Goal: Task Accomplishment & Management: Complete application form

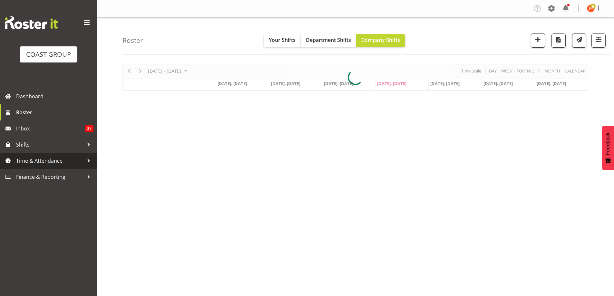
click at [46, 160] on span "Time & Attendance" at bounding box center [50, 161] width 68 height 10
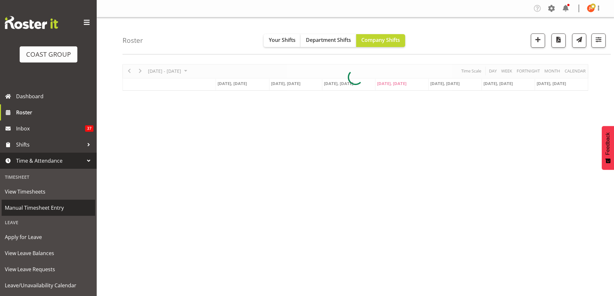
click at [50, 209] on span "Manual Timesheet Entry" at bounding box center [48, 208] width 87 height 10
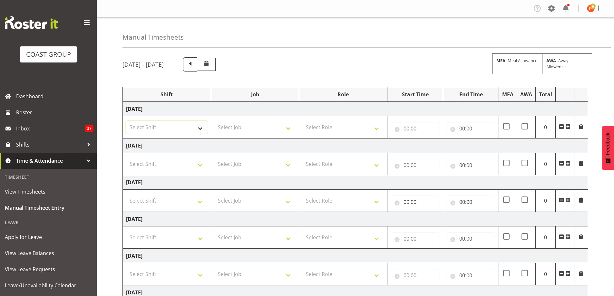
click at [199, 127] on select "Select Shift # Fieldays--Milwaukee. # Install Hutchwilco Boat Show at ASG. #AKL…" at bounding box center [167, 127] width 82 height 13
select select "39823"
click at [126, 121] on select "Select Shift # Fieldays--Milwaukee. # Install Hutchwilco Boat Show at ASG. #AKL…" at bounding box center [167, 127] width 82 height 13
click at [274, 129] on select "Select Job 1 Carlton Events 1 Carlton Hamilton 1 Carlton Wellington 1 EHS WAREH…" at bounding box center [255, 127] width 82 height 13
select select "69"
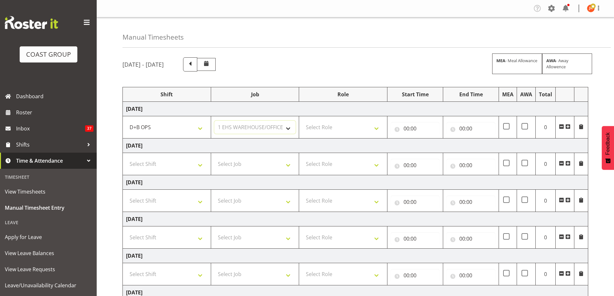
click at [214, 121] on select "Select Job 1 Carlton Events 1 Carlton Hamilton 1 Carlton Wellington 1 EHS WAREH…" at bounding box center [255, 127] width 82 height 13
click at [332, 127] on select "Select Role EHS AKL D+B" at bounding box center [343, 127] width 82 height 13
select select "194"
click at [302, 121] on select "Select Role EHS AKL D+B" at bounding box center [343, 127] width 82 height 13
click at [409, 127] on input "00:00" at bounding box center [414, 128] width 49 height 13
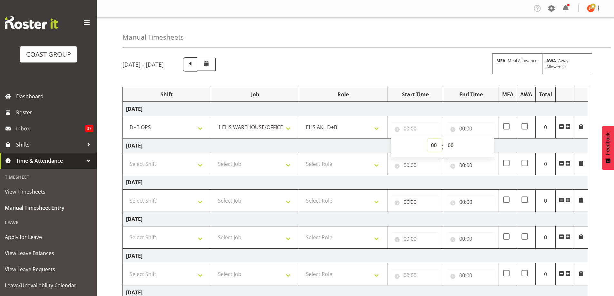
click at [434, 145] on select "00 01 02 03 04 05 06 07 08 09 10 11 12 13 14 15 16 17 18 19 20 21 22 23" at bounding box center [434, 145] width 14 height 13
select select "6"
click at [427, 139] on select "00 01 02 03 04 05 06 07 08 09 10 11 12 13 14 15 16 17 18 19 20 21 22 23" at bounding box center [434, 145] width 14 height 13
type input "06:00"
click at [463, 129] on input "00:00" at bounding box center [470, 128] width 49 height 13
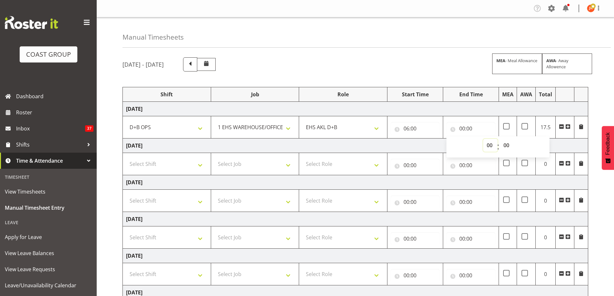
click at [486, 142] on select "00 01 02 03 04 05 06 07 08 09 10 11 12 13 14 15 16 17 18 19 20 21 22 23" at bounding box center [490, 145] width 14 height 13
select select "8"
click at [483, 139] on select "00 01 02 03 04 05 06 07 08 09 10 11 12 13 14 15 16 17 18 19 20 21 22 23" at bounding box center [490, 145] width 14 height 13
type input "08:00"
click at [568, 127] on span at bounding box center [567, 126] width 5 height 5
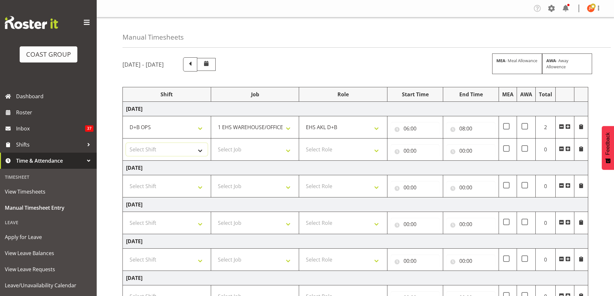
click at [200, 151] on select "Select Shift # Fieldays--Milwaukee. # Install Hutchwilco Boat Show at ASG. #AKL…" at bounding box center [167, 149] width 82 height 13
select select "24997"
click at [126, 143] on select "Select Shift # Fieldays--Milwaukee. # Install Hutchwilco Boat Show at ASG. #AKL…" at bounding box center [167, 149] width 82 height 13
click at [268, 149] on select "Select Job 1 Carlton Events 1 Carlton Hamilton 1 Carlton Wellington 1 EHS WAREH…" at bounding box center [255, 149] width 82 height 13
select select "8309"
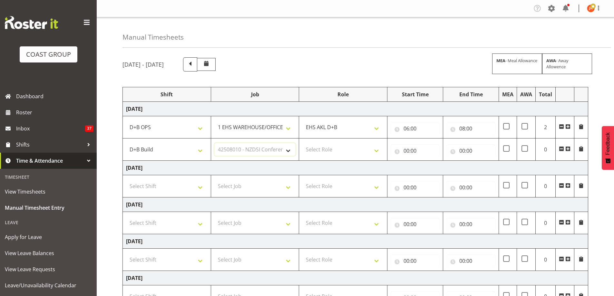
click at [214, 143] on select "Select Job 1 Carlton Events 1 Carlton Hamilton 1 Carlton Wellington 1 EHS WAREH…" at bounding box center [255, 149] width 82 height 13
click at [336, 149] on select "Select Role EHS AKL D+B" at bounding box center [343, 149] width 82 height 13
select select "194"
click at [302, 143] on select "Select Role EHS AKL D+B" at bounding box center [343, 149] width 82 height 13
click at [411, 152] on input "00:00" at bounding box center [414, 150] width 49 height 13
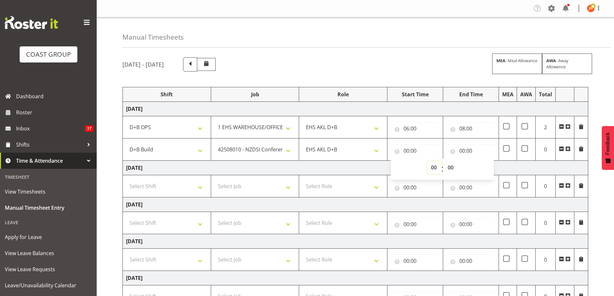
click at [435, 168] on select "00 01 02 03 04 05 06 07 08 09 10 11 12 13 14 15 16 17 18 19 20 21 22 23" at bounding box center [434, 167] width 14 height 13
select select "8"
click at [427, 161] on select "00 01 02 03 04 05 06 07 08 09 10 11 12 13 14 15 16 17 18 19 20 21 22 23" at bounding box center [434, 167] width 14 height 13
type input "08:00"
click at [463, 150] on input "00:00" at bounding box center [470, 150] width 49 height 13
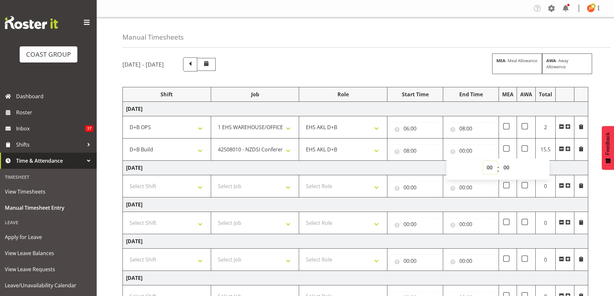
click at [488, 166] on select "00 01 02 03 04 05 06 07 08 09 10 11 12 13 14 15 16 17 18 19 20 21 22 23" at bounding box center [490, 167] width 14 height 13
select select "15"
click at [483, 161] on select "00 01 02 03 04 05 06 07 08 09 10 11 12 13 14 15 16 17 18 19 20 21 22 23" at bounding box center [490, 167] width 14 height 13
type input "15:00"
click at [505, 167] on select "00 01 02 03 04 05 06 07 08 09 10 11 12 13 14 15 16 17 18 19 20 21 22 23 24 25 2…" at bounding box center [507, 167] width 14 height 13
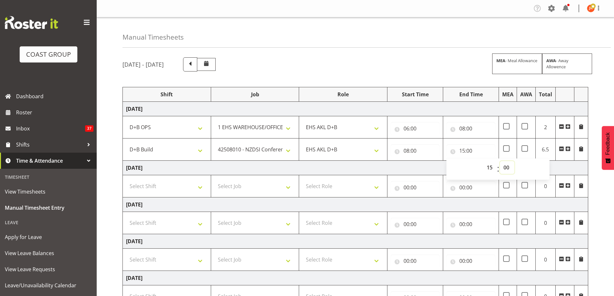
select select "30"
click at [500, 161] on select "00 01 02 03 04 05 06 07 08 09 10 11 12 13 14 15 16 17 18 19 20 21 22 23 24 25 2…" at bounding box center [507, 167] width 14 height 13
type input "15:30"
click at [563, 167] on td "Thursday 21st August 2025" at bounding box center [355, 168] width 465 height 14
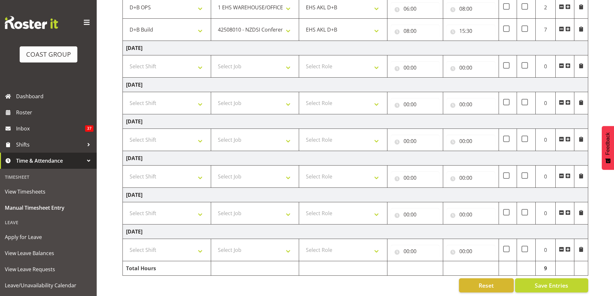
scroll to position [126, 0]
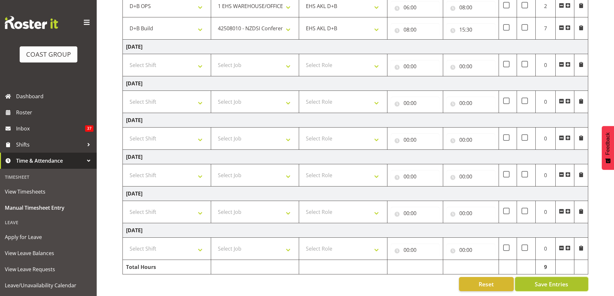
click at [565, 280] on span "Save Entries" at bounding box center [551, 284] width 34 height 8
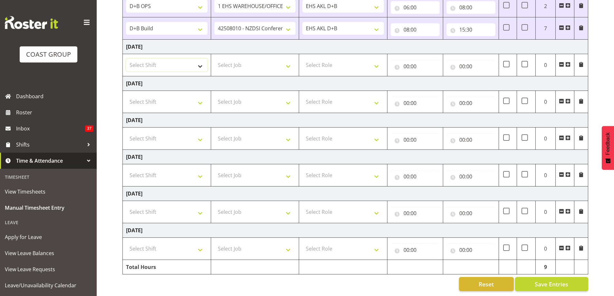
click at [200, 63] on select "Select Shift # Fieldays--Milwaukee. # Install Hutchwilco Boat Show at ASG. #AKL…" at bounding box center [167, 65] width 82 height 13
select select "39823"
click at [126, 59] on select "Select Shift # Fieldays--Milwaukee. # Install Hutchwilco Boat Show at ASG. #AKL…" at bounding box center [167, 65] width 82 height 13
click at [269, 63] on select "Select Job 1 Carlton Events 1 Carlton Hamilton 1 Carlton Wellington 1 EHS WAREH…" at bounding box center [255, 65] width 82 height 13
select select "69"
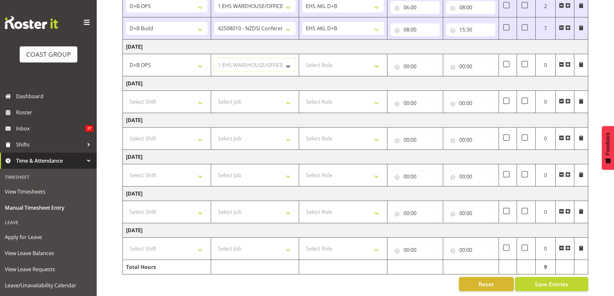
click at [214, 59] on select "Select Job 1 Carlton Events 1 Carlton Hamilton 1 Carlton Wellington 1 EHS WAREH…" at bounding box center [255, 65] width 82 height 13
click at [329, 61] on select "Select Role EHS AKL D+B" at bounding box center [343, 65] width 82 height 13
select select "194"
click at [302, 59] on select "Select Role EHS AKL D+B" at bounding box center [343, 65] width 82 height 13
click at [405, 63] on input "00:00" at bounding box center [414, 66] width 49 height 13
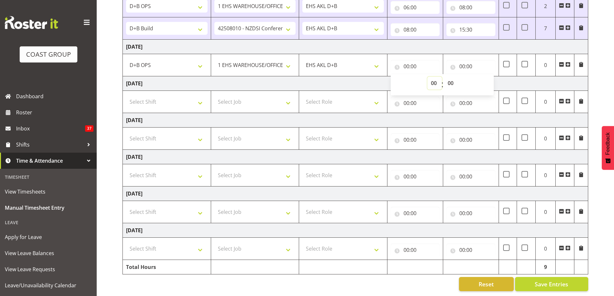
click at [436, 80] on select "00 01 02 03 04 05 06 07 08 09 10 11 12 13 14 15 16 17 18 19 20 21 22 23" at bounding box center [434, 83] width 14 height 13
select select "5"
click at [427, 77] on select "00 01 02 03 04 05 06 07 08 09 10 11 12 13 14 15 16 17 18 19 20 21 22 23" at bounding box center [434, 83] width 14 height 13
type input "05:00"
click at [450, 77] on select "00 01 02 03 04 05 06 07 08 09 10 11 12 13 14 15 16 17 18 19 20 21 22 23 24 25 2…" at bounding box center [451, 83] width 14 height 13
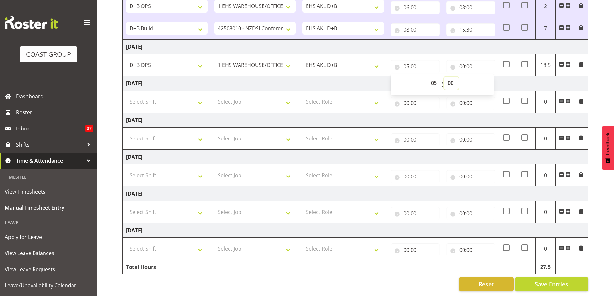
click at [450, 77] on select "00 01 02 03 04 05 06 07 08 09 10 11 12 13 14 15 16 17 18 19 20 21 22 23 24 25 2…" at bounding box center [451, 83] width 14 height 13
select select "30"
click at [444, 77] on select "00 01 02 03 04 05 06 07 08 09 10 11 12 13 14 15 16 17 18 19 20 21 22 23 24 25 2…" at bounding box center [451, 83] width 14 height 13
type input "05:30"
click at [505, 79] on td "Friday 22nd August 2025" at bounding box center [355, 83] width 465 height 14
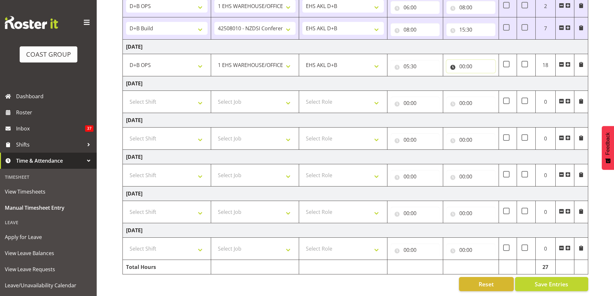
click at [464, 61] on input "00:00" at bounding box center [470, 66] width 49 height 13
click at [491, 78] on select "00 01 02 03 04 05 06 07 08 09 10 11 12 13 14 15 16 17 18 19 20 21 22 23" at bounding box center [490, 83] width 14 height 13
select select "15"
click at [483, 77] on select "00 01 02 03 04 05 06 07 08 09 10 11 12 13 14 15 16 17 18 19 20 21 22 23" at bounding box center [490, 83] width 14 height 13
type input "15:00"
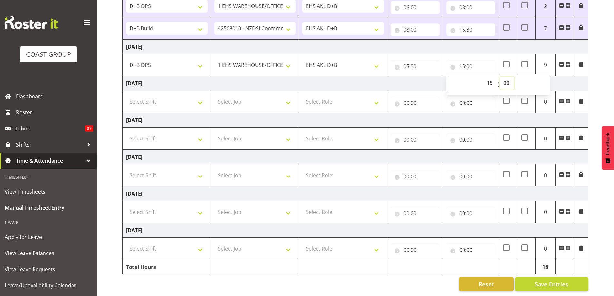
click at [507, 78] on select "00 01 02 03 04 05 06 07 08 09 10 11 12 13 14 15 16 17 18 19 20 21 22 23 24 25 2…" at bounding box center [507, 83] width 14 height 13
select select "30"
click at [500, 77] on select "00 01 02 03 04 05 06 07 08 09 10 11 12 13 14 15 16 17 18 19 20 21 22 23 24 25 2…" at bounding box center [507, 83] width 14 height 13
type input "15:30"
click at [573, 77] on td "Friday 22nd August 2025" at bounding box center [355, 83] width 465 height 14
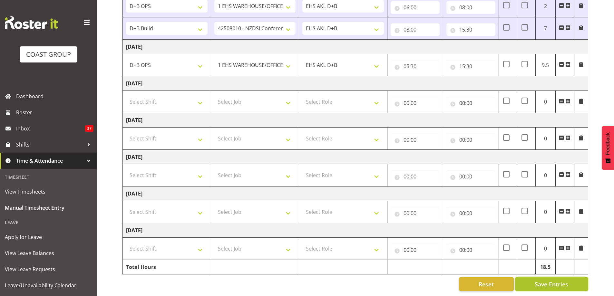
click at [556, 280] on span "Save Entries" at bounding box center [551, 284] width 34 height 8
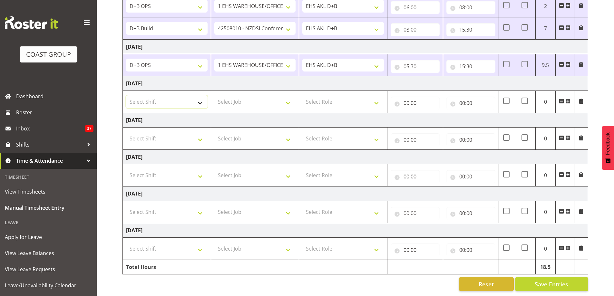
click at [200, 98] on select "Select Shift # Fieldays--Milwaukee. # Install Hutchwilco Boat Show at ASG. #AKL…" at bounding box center [167, 101] width 82 height 13
select select "39823"
click at [126, 95] on select "Select Shift # Fieldays--Milwaukee. # Install Hutchwilco Boat Show at ASG. #AKL…" at bounding box center [167, 101] width 82 height 13
click at [273, 98] on select "Select Job 1 Carlton Events 1 Carlton Hamilton 1 Carlton Wellington 1 EHS WAREH…" at bounding box center [255, 101] width 82 height 13
select select "69"
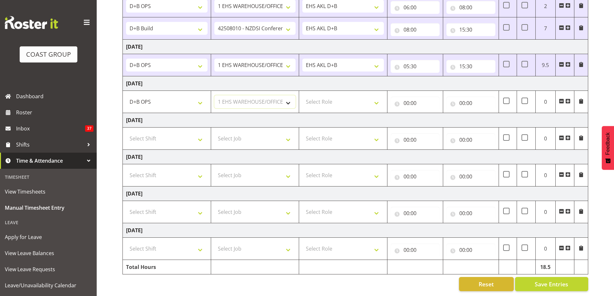
click at [214, 95] on select "Select Job 1 Carlton Events 1 Carlton Hamilton 1 Carlton Wellington 1 EHS WAREH…" at bounding box center [255, 101] width 82 height 13
click at [327, 97] on select "Select Role EHS AKL D+B" at bounding box center [343, 101] width 82 height 13
select select "194"
click at [302, 95] on select "Select Role EHS AKL D+B" at bounding box center [343, 101] width 82 height 13
click at [406, 97] on input "00:00" at bounding box center [414, 103] width 49 height 13
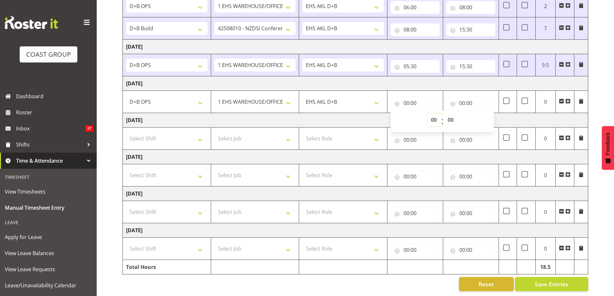
click at [434, 113] on select "00 01 02 03 04 05 06 07 08 09 10 11 12 13 14 15 16 17 18 19 20 21 22 23" at bounding box center [434, 119] width 14 height 13
select select "5"
click at [427, 113] on select "00 01 02 03 04 05 06 07 08 09 10 11 12 13 14 15 16 17 18 19 20 21 22 23" at bounding box center [434, 119] width 14 height 13
type input "05:00"
click at [451, 115] on select "00 01 02 03 04 05 06 07 08 09 10 11 12 13 14 15 16 17 18 19 20 21 22 23 24 25 2…" at bounding box center [451, 119] width 14 height 13
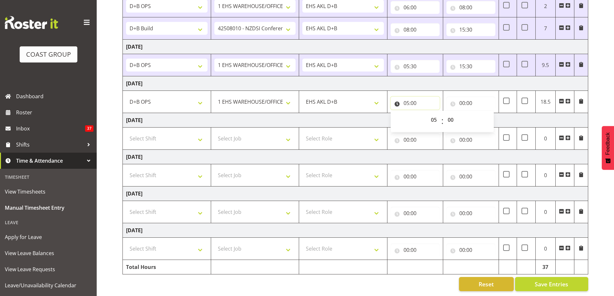
click at [404, 98] on input "05:00" at bounding box center [414, 103] width 49 height 13
click at [436, 115] on select "00 01 02 03 04 05 06 07 08 09 10 11 12 13 14 15 16 17 18 19 20 21 22 23" at bounding box center [434, 119] width 14 height 13
select select "6"
click at [427, 113] on select "00 01 02 03 04 05 06 07 08 09 10 11 12 13 14 15 16 17 18 19 20 21 22 23" at bounding box center [434, 119] width 14 height 13
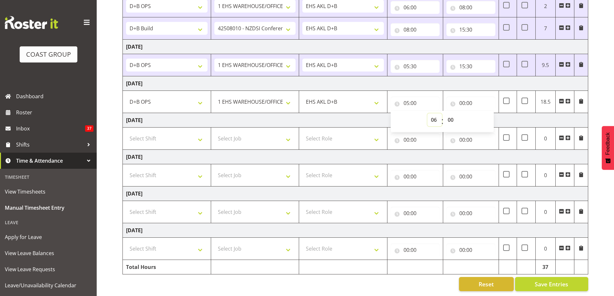
type input "06:00"
click at [502, 113] on td "Saturday 23rd August 2025" at bounding box center [355, 120] width 465 height 14
click at [462, 99] on input "00:00" at bounding box center [470, 103] width 49 height 13
click at [489, 114] on select "00 01 02 03 04 05 06 07 08 09 10 11 12 13 14 15 16 17 18 19 20 21 22 23" at bounding box center [490, 119] width 14 height 13
select select "15"
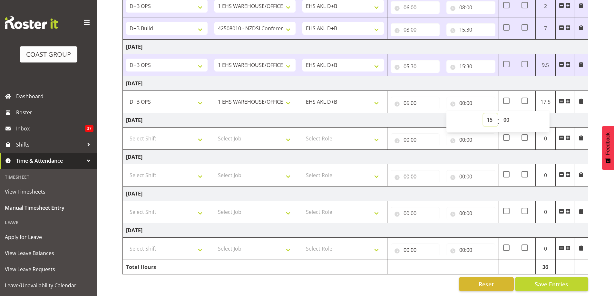
click at [483, 113] on select "00 01 02 03 04 05 06 07 08 09 10 11 12 13 14 15 16 17 18 19 20 21 22 23" at bounding box center [490, 119] width 14 height 13
type input "15:00"
click at [574, 117] on td "Saturday 23rd August 2025" at bounding box center [355, 120] width 465 height 14
click at [201, 133] on select "Select Shift # Fieldays--Milwaukee. # Install Hutchwilco Boat Show at ASG. #AKL…" at bounding box center [167, 138] width 82 height 13
select select "63251"
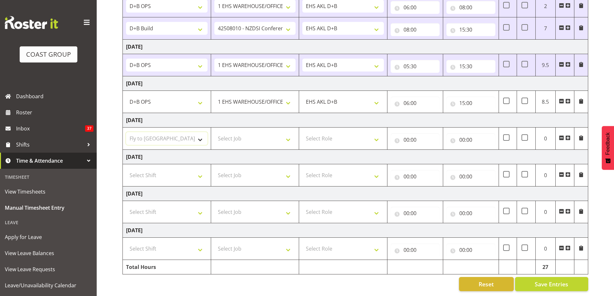
click at [126, 132] on select "Select Shift # Fieldays--Milwaukee. # Install Hutchwilco Boat Show at ASG. #AKL…" at bounding box center [167, 138] width 82 height 13
click at [255, 133] on select "Select Job 1 Carlton Events 1 Carlton Hamilton 1 Carlton Wellington 1 EHS WAREH…" at bounding box center [255, 138] width 82 height 13
select select "8309"
click at [214, 132] on select "Select Job 1 Carlton Events 1 Carlton Hamilton 1 Carlton Wellington 1 EHS WAREH…" at bounding box center [255, 138] width 82 height 13
click at [366, 136] on select "Select Role EHS AKL D+B" at bounding box center [343, 138] width 82 height 13
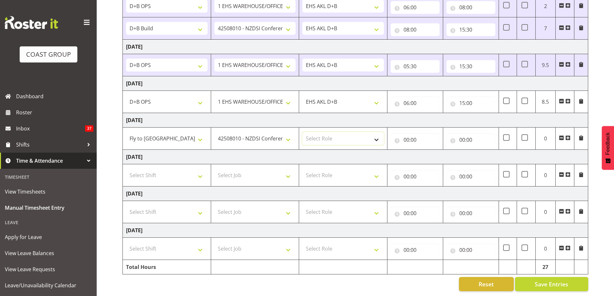
select select "194"
click at [302, 132] on select "Select Role EHS AKL D+B" at bounding box center [343, 138] width 82 height 13
click at [410, 135] on input "00:00" at bounding box center [414, 139] width 49 height 13
click at [433, 151] on select "00 01 02 03 04 05 06 07 08 09 10 11 12 13 14 15 16 17 18 19 20 21 22 23" at bounding box center [434, 156] width 14 height 13
select select "7"
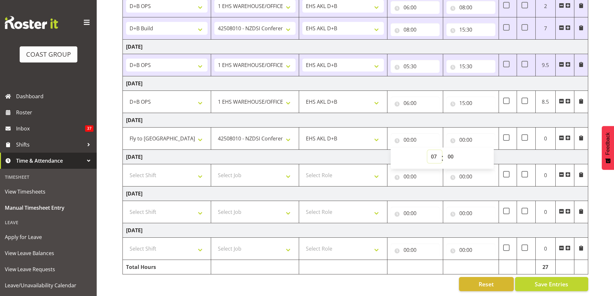
click at [427, 150] on select "00 01 02 03 04 05 06 07 08 09 10 11 12 13 14 15 16 17 18 19 20 21 22 23" at bounding box center [434, 156] width 14 height 13
type input "07:00"
click at [508, 151] on td "Sunday 24th August 2025" at bounding box center [355, 157] width 465 height 14
click at [462, 135] on input "00:00" at bounding box center [470, 139] width 49 height 13
click at [488, 151] on select "00 01 02 03 04 05 06 07 08 09 10 11 12 13 14 15 16 17 18 19 20 21 22 23" at bounding box center [490, 156] width 14 height 13
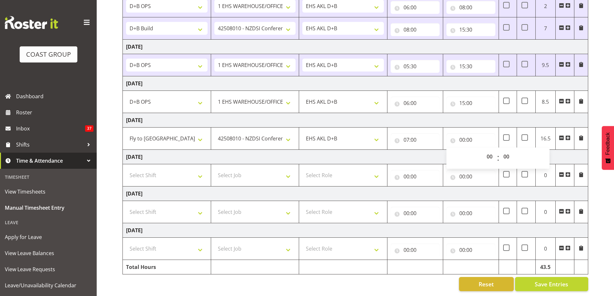
click at [414, 150] on td "Sunday 24th August 2025" at bounding box center [355, 157] width 465 height 14
click at [405, 135] on input "07:00" at bounding box center [414, 139] width 49 height 13
click at [432, 150] on select "00 01 02 03 04 05 06 07 08 09 10 11 12 13 14 15 16 17 18 19 20 21 22 23" at bounding box center [434, 156] width 14 height 13
select select "8"
click at [427, 150] on select "00 01 02 03 04 05 06 07 08 09 10 11 12 13 14 15 16 17 18 19 20 21 22 23" at bounding box center [434, 156] width 14 height 13
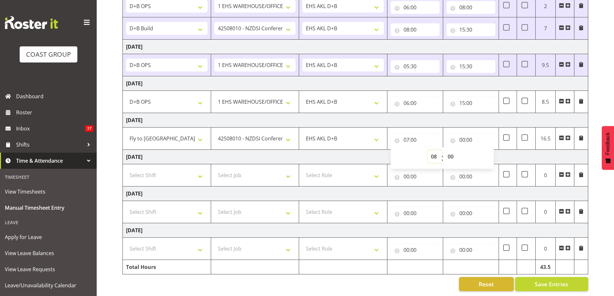
type input "08:00"
click at [535, 152] on td "Sunday 24th August 2025" at bounding box center [355, 157] width 465 height 14
click at [463, 135] on input "00:00" at bounding box center [470, 139] width 49 height 13
click at [488, 151] on select "00 01 02 03 04 05 06 07 08 09 10 11 12 13 14 15 16 17 18 19 20 21 22 23" at bounding box center [490, 156] width 14 height 13
select select "11"
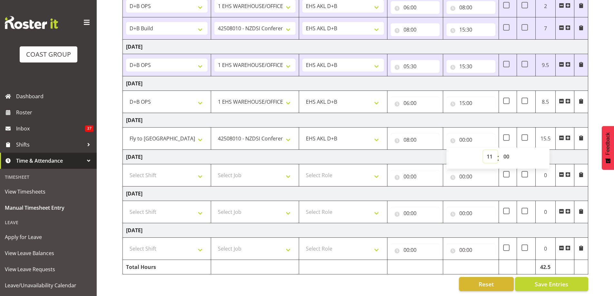
click at [483, 150] on select "00 01 02 03 04 05 06 07 08 09 10 11 12 13 14 15 16 17 18 19 20 21 22 23" at bounding box center [490, 156] width 14 height 13
type input "11:00"
click at [578, 155] on td "Sunday 24th August 2025" at bounding box center [355, 157] width 465 height 14
click at [567, 135] on span at bounding box center [567, 137] width 5 height 5
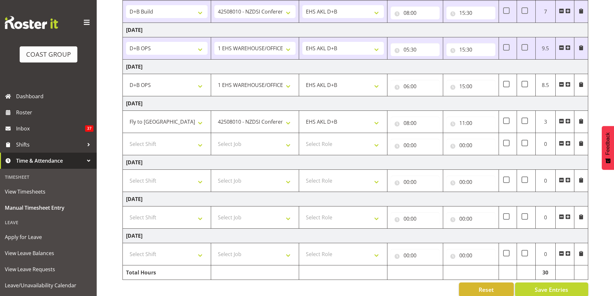
scroll to position [148, 0]
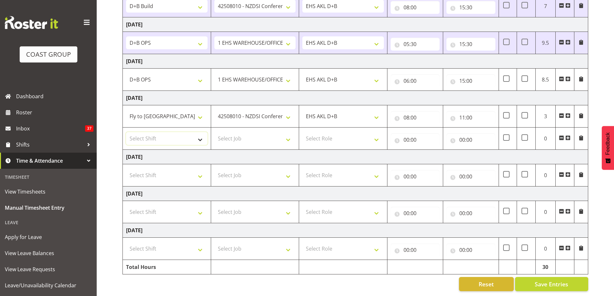
click at [201, 137] on select "Select Shift # Fieldays--Milwaukee. # Install Hutchwilco Boat Show at ASG. #AKL…" at bounding box center [167, 138] width 82 height 13
select select "40079"
click at [126, 132] on select "Select Shift # Fieldays--Milwaukee. # Install Hutchwilco Boat Show at ASG. #AKL…" at bounding box center [167, 138] width 82 height 13
click at [245, 134] on select "Select Job 1 Carlton Events 1 Carlton Hamilton 1 Carlton Wellington 1 EHS WAREH…" at bounding box center [255, 138] width 82 height 13
select select "8309"
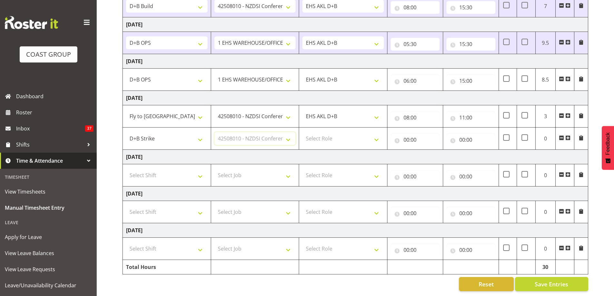
click at [214, 132] on select "Select Job 1 Carlton Events 1 Carlton Hamilton 1 Carlton Wellington 1 EHS WAREH…" at bounding box center [255, 138] width 82 height 13
click at [342, 136] on select "Select Role EHS AKL D+B" at bounding box center [343, 138] width 82 height 13
select select "194"
click at [302, 132] on select "Select Role EHS AKL D+B" at bounding box center [343, 138] width 82 height 13
click at [404, 135] on input "00:00" at bounding box center [414, 139] width 49 height 13
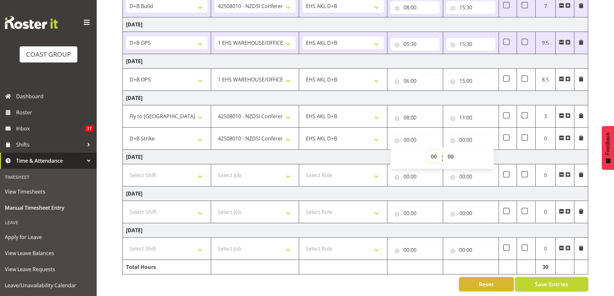
click at [432, 152] on select "00 01 02 03 04 05 06 07 08 09 10 11 12 13 14 15 16 17 18 19 20 21 22 23" at bounding box center [434, 156] width 14 height 13
select select "11"
click at [427, 150] on select "00 01 02 03 04 05 06 07 08 09 10 11 12 13 14 15 16 17 18 19 20 21 22 23" at bounding box center [434, 156] width 14 height 13
type input "11:00"
click at [463, 136] on input "00:00" at bounding box center [470, 139] width 49 height 13
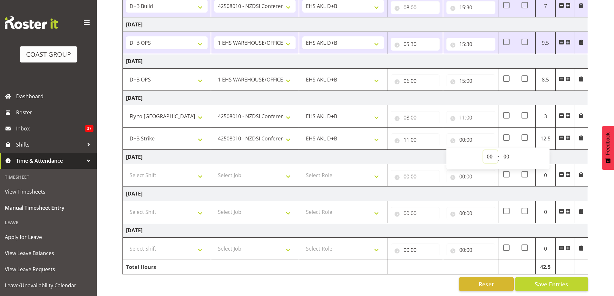
click at [490, 151] on select "00 01 02 03 04 05 06 07 08 09 10 11 12 13 14 15 16 17 18 19 20 21 22 23" at bounding box center [490, 156] width 14 height 13
select select "16"
click at [483, 150] on select "00 01 02 03 04 05 06 07 08 09 10 11 12 13 14 15 16 17 18 19 20 21 22 23" at bounding box center [490, 156] width 14 height 13
type input "16:00"
click at [566, 150] on td "Sunday 24th August 2025" at bounding box center [355, 157] width 465 height 14
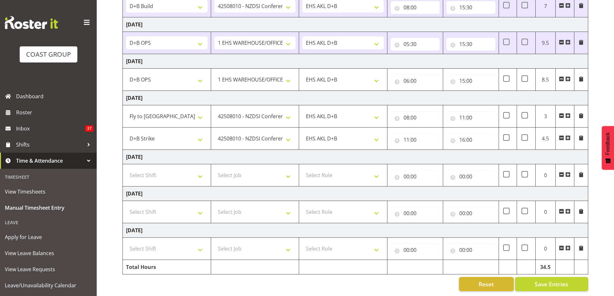
click at [566, 135] on span at bounding box center [567, 137] width 5 height 5
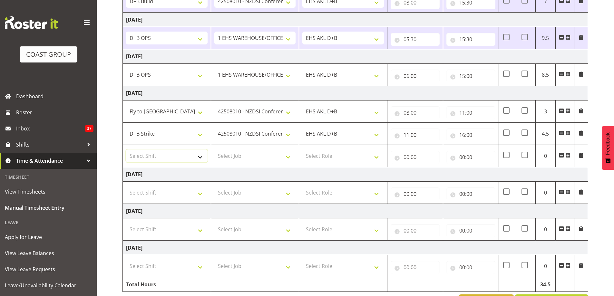
click at [201, 160] on select "Select Shift # Fieldays--Milwaukee. # Install Hutchwilco Boat Show at ASG. #AKL…" at bounding box center [167, 155] width 82 height 13
select select "40079"
click at [126, 149] on select "Select Shift # Fieldays--Milwaukee. # Install Hutchwilco Boat Show at ASG. #AKL…" at bounding box center [167, 155] width 82 height 13
click at [281, 155] on select "Select Job 1 Carlton Events 1 Carlton Hamilton 1 Carlton Wellington 1 EHS WAREH…" at bounding box center [255, 155] width 82 height 13
select select "9196"
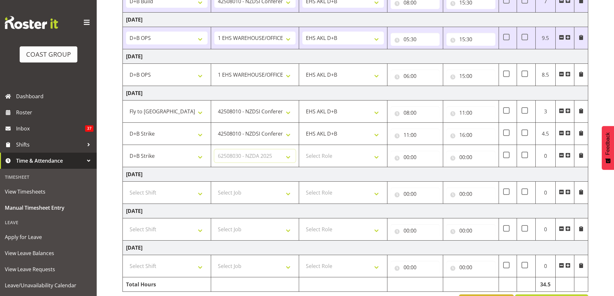
click at [214, 149] on select "Select Job 1 Carlton Events 1 Carlton Hamilton 1 Carlton Wellington 1 EHS WAREH…" at bounding box center [255, 155] width 82 height 13
click at [353, 155] on select "Select Role EHS AKL D+B" at bounding box center [343, 155] width 82 height 13
select select "194"
click at [302, 149] on select "Select Role EHS AKL D+B" at bounding box center [343, 155] width 82 height 13
click at [407, 157] on input "00:00" at bounding box center [414, 157] width 49 height 13
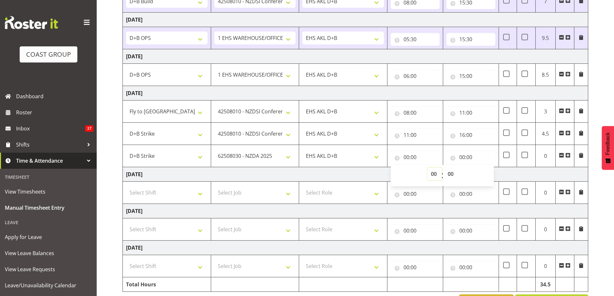
click at [432, 173] on select "00 01 02 03 04 05 06 07 08 09 10 11 12 13 14 15 16 17 18 19 20 21 22 23" at bounding box center [434, 174] width 14 height 13
select select "16"
click at [427, 168] on select "00 01 02 03 04 05 06 07 08 09 10 11 12 13 14 15 16 17 18 19 20 21 22 23" at bounding box center [434, 174] width 14 height 13
type input "16:00"
click at [462, 159] on input "00:00" at bounding box center [470, 157] width 49 height 13
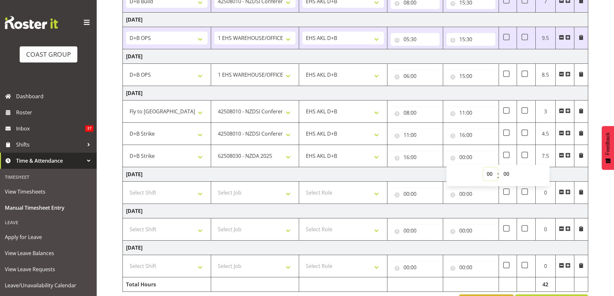
click at [490, 174] on select "00 01 02 03 04 05 06 07 08 09 10 11 12 13 14 15 16 17 18 19 20 21 22 23" at bounding box center [490, 174] width 14 height 13
select select "22"
click at [483, 168] on select "00 01 02 03 04 05 06 07 08 09 10 11 12 13 14 15 16 17 18 19 20 21 22 23" at bounding box center [490, 174] width 14 height 13
type input "22:00"
click at [573, 175] on td "Sunday 24th August 2025" at bounding box center [355, 174] width 465 height 14
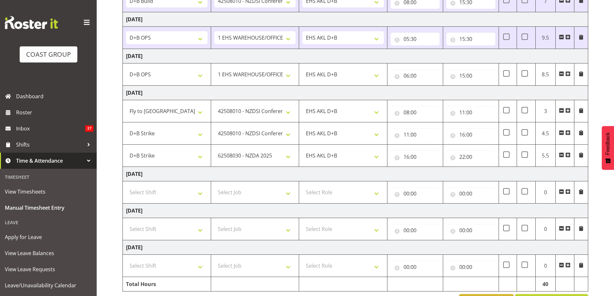
scroll to position [170, 0]
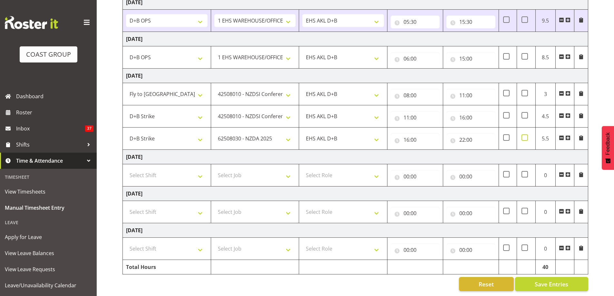
click at [525, 134] on span at bounding box center [524, 137] width 6 height 6
click at [525, 136] on input "checkbox" at bounding box center [523, 138] width 4 height 4
checkbox input "true"
click at [550, 280] on span "Save Entries" at bounding box center [551, 284] width 34 height 8
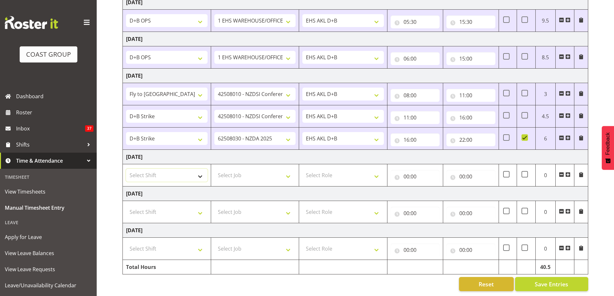
click at [201, 173] on select "Select Shift # Fieldays--Milwaukee. # Install Hutchwilco Boat Show at ASG. #AKL…" at bounding box center [167, 175] width 82 height 13
select select "63941"
click at [126, 169] on select "Select Shift # Fieldays--Milwaukee. # Install Hutchwilco Boat Show at ASG. #AKL…" at bounding box center [167, 175] width 82 height 13
click at [258, 171] on select "Select Job 1 Carlton Events 1 Carlton Hamilton 1 Carlton Wellington 1 EHS WAREH…" at bounding box center [255, 175] width 82 height 13
select select "9196"
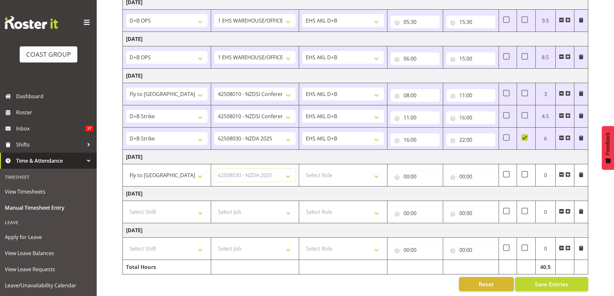
click at [214, 169] on select "Select Job 1 Carlton Events 1 Carlton Hamilton 1 Carlton Wellington 1 EHS WAREH…" at bounding box center [255, 175] width 82 height 13
click at [345, 170] on select "Select Role EHS AKL D+B" at bounding box center [343, 175] width 82 height 13
select select "194"
click at [302, 169] on select "Select Role EHS AKL D+B" at bounding box center [343, 175] width 82 height 13
click at [407, 171] on input "00:00" at bounding box center [414, 176] width 49 height 13
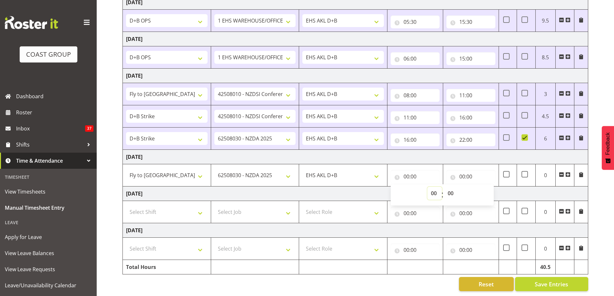
click at [433, 188] on select "00 01 02 03 04 05 06 07 08 09 10 11 12 13 14 15 16 17 18 19 20 21 22 23" at bounding box center [434, 193] width 14 height 13
select select "8"
click at [427, 187] on select "00 01 02 03 04 05 06 07 08 09 10 11 12 13 14 15 16 17 18 19 20 21 22 23" at bounding box center [434, 193] width 14 height 13
type input "08:00"
click at [521, 191] on td "Monday 25th August 2025" at bounding box center [355, 194] width 465 height 14
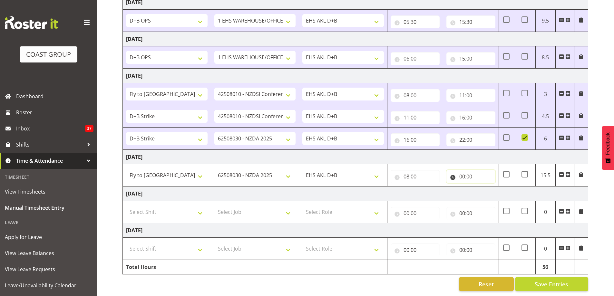
click at [461, 171] on input "00:00" at bounding box center [470, 176] width 49 height 13
click at [488, 188] on select "00 01 02 03 04 05 06 07 08 09 10 11 12 13 14 15 16 17 18 19 20 21 22 23" at bounding box center [490, 193] width 14 height 13
select select "10"
click at [483, 187] on select "00 01 02 03 04 05 06 07 08 09 10 11 12 13 14 15 16 17 18 19 20 21 22 23" at bounding box center [490, 193] width 14 height 13
type input "10:00"
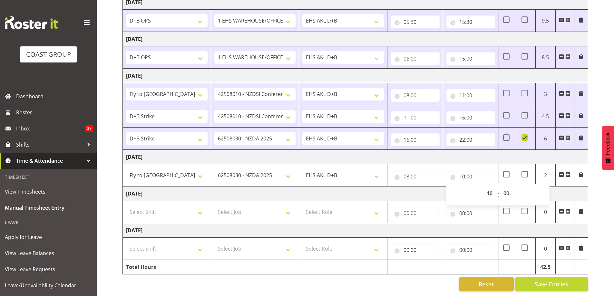
click at [569, 172] on span at bounding box center [567, 174] width 5 height 5
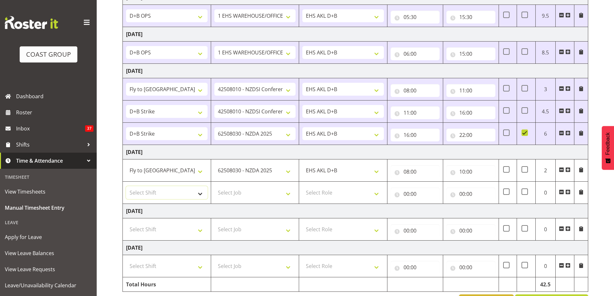
click at [202, 195] on select "Select Shift # Fieldays--Milwaukee. # Install Hutchwilco Boat Show at ASG. #AKL…" at bounding box center [167, 192] width 82 height 13
select select "63941"
click at [126, 186] on select "Select Shift # Fieldays--Milwaukee. # Install Hutchwilco Boat Show at ASG. #AKL…" at bounding box center [167, 192] width 82 height 13
click at [274, 195] on select "Select Job 1 Carlton Events 1 Carlton Hamilton 1 Carlton Wellington 1 EHS WAREH…" at bounding box center [255, 192] width 82 height 13
select select "8309"
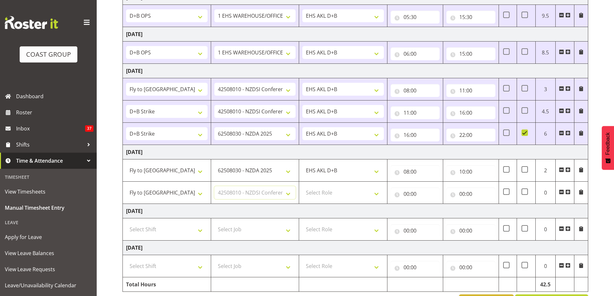
click at [214, 186] on select "Select Job 1 Carlton Events 1 Carlton Hamilton 1 Carlton Wellington 1 EHS WAREH…" at bounding box center [255, 192] width 82 height 13
click at [358, 195] on select "Select Role EHS AKL D+B" at bounding box center [343, 192] width 82 height 13
select select "194"
click at [302, 186] on select "Select Role EHS AKL D+B" at bounding box center [343, 192] width 82 height 13
click at [405, 195] on input "00:00" at bounding box center [414, 194] width 49 height 13
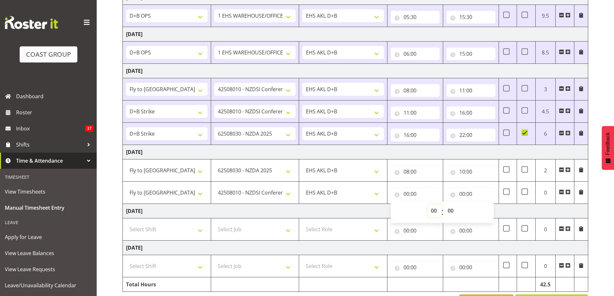
click at [432, 212] on select "00 01 02 03 04 05 06 07 08 09 10 11 12 13 14 15 16 17 18 19 20 21 22 23" at bounding box center [434, 210] width 14 height 13
click at [461, 172] on input "10:00" at bounding box center [470, 171] width 49 height 13
click at [488, 188] on select "00 01 02 03 04 05 06 07 08 09 10 11 12 13 14 15 16 17 18 19 20 21 22 23" at bounding box center [490, 188] width 14 height 13
select select "11"
click at [483, 182] on select "00 01 02 03 04 05 06 07 08 09 10 11 12 13 14 15 16 17 18 19 20 21 22 23" at bounding box center [490, 188] width 14 height 13
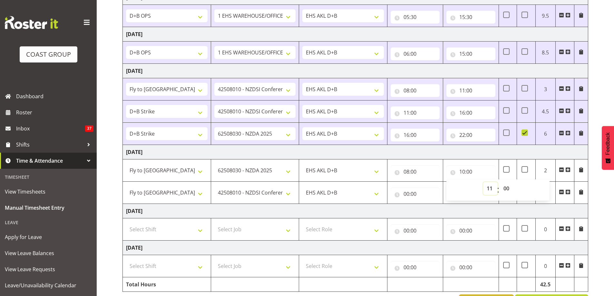
type input "11:00"
click at [407, 193] on input "00:00" at bounding box center [414, 194] width 49 height 13
click at [433, 211] on select "00 01 02 03 04 05 06 07 08 09 10 11 12 13 14 15 16 17 18 19 20 21 22 23" at bounding box center [434, 210] width 14 height 13
select select "11"
click at [427, 204] on select "00 01 02 03 04 05 06 07 08 09 10 11 12 13 14 15 16 17 18 19 20 21 22 23" at bounding box center [434, 210] width 14 height 13
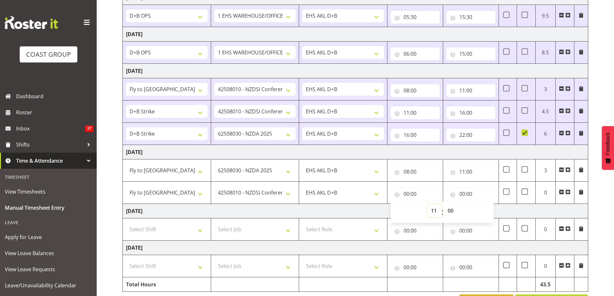
type input "11:00"
click at [463, 194] on input "00:00" at bounding box center [470, 194] width 49 height 13
drag, startPoint x: 485, startPoint y: 210, endPoint x: 486, endPoint y: 207, distance: 3.8
click at [485, 210] on select "00 01 02 03 04 05 06 07 08 09 10 11 12 13 14 15 16 17 18 19 20 21 22 23" at bounding box center [490, 210] width 14 height 13
select select "14"
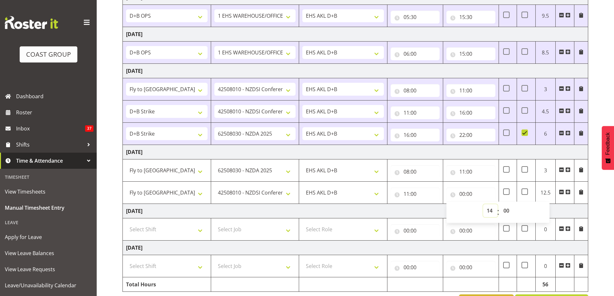
click at [483, 204] on select "00 01 02 03 04 05 06 07 08 09 10 11 12 13 14 15 16 17 18 19 20 21 22 23" at bounding box center [490, 210] width 14 height 13
type input "14:00"
click at [398, 212] on td "Monday 25th August 2025" at bounding box center [355, 211] width 465 height 14
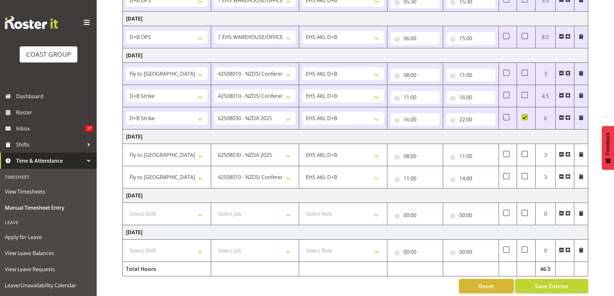
scroll to position [193, 0]
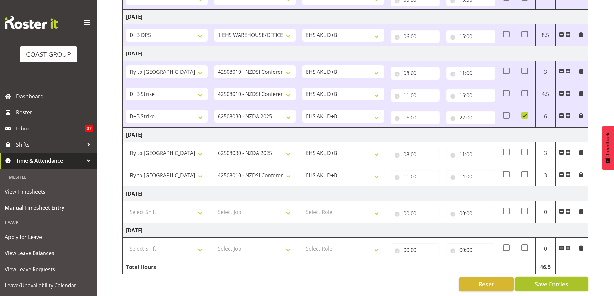
click at [552, 281] on span "Save Entries" at bounding box center [551, 284] width 34 height 8
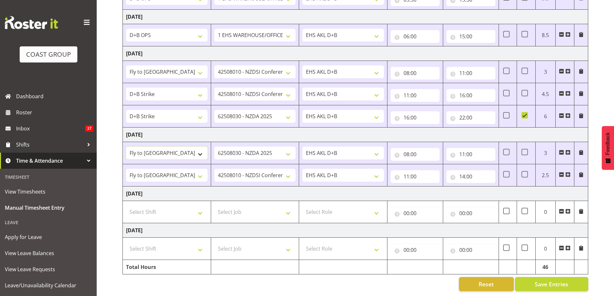
click at [200, 147] on select "# Fieldays--Milwaukee. # Install Hutchwilco Boat Show at ASG. #AKL Bunnings Tra…" at bounding box center [167, 153] width 82 height 13
select select "40079"
click at [126, 147] on select "# Fieldays--Milwaukee. # Install Hutchwilco Boat Show at ASG. #AKL Bunnings Tra…" at bounding box center [167, 153] width 82 height 13
click at [407, 149] on input "08:00" at bounding box center [414, 154] width 49 height 13
click at [434, 166] on select "00 01 02 03 04 05 06 07 08 09 10 11 12 13 14 15 16 17 18 19 20 21 22 23" at bounding box center [434, 171] width 14 height 13
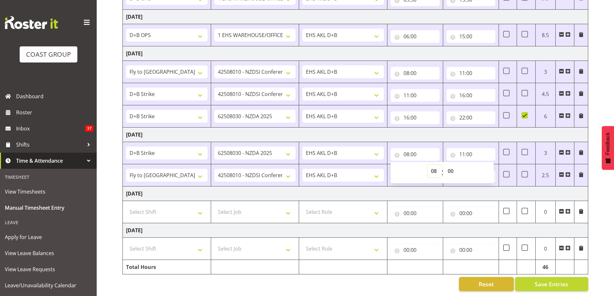
select select "7"
click at [427, 165] on select "00 01 02 03 04 05 06 07 08 09 10 11 12 13 14 15 16 17 18 19 20 21 22 23" at bounding box center [434, 171] width 14 height 13
type input "07:00"
click at [460, 149] on input "11:00" at bounding box center [470, 154] width 49 height 13
click at [489, 167] on select "00 01 02 03 04 05 06 07 08 09 10 11 12 13 14 15 16 17 18 19 20 21 22 23" at bounding box center [490, 171] width 14 height 13
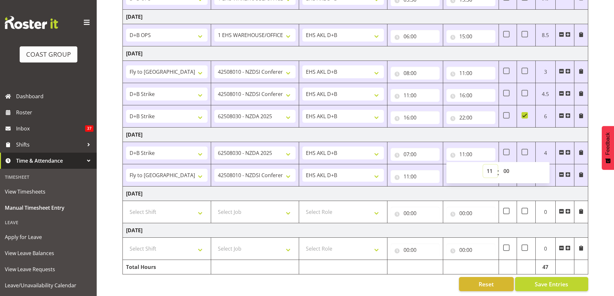
select select "10"
click at [483, 165] on select "00 01 02 03 04 05 06 07 08 09 10 11 12 13 14 15 16 17 18 19 20 21 22 23" at bounding box center [490, 171] width 14 height 13
type input "10:00"
click at [386, 189] on td "Monday 25th August 2025" at bounding box center [355, 194] width 465 height 14
click at [407, 172] on input "11:00" at bounding box center [414, 176] width 49 height 13
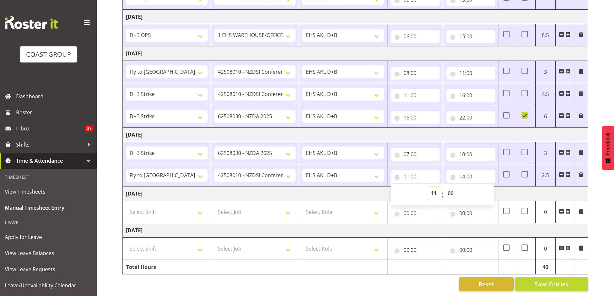
click at [432, 188] on select "00 01 02 03 04 05 06 07 08 09 10 11 12 13 14 15 16 17 18 19 20 21 22 23" at bounding box center [434, 193] width 14 height 13
select select "10"
click at [427, 187] on select "00 01 02 03 04 05 06 07 08 09 10 11 12 13 14 15 16 17 18 19 20 21 22 23" at bounding box center [434, 193] width 14 height 13
type input "10:00"
click at [464, 173] on input "14:00" at bounding box center [470, 176] width 49 height 13
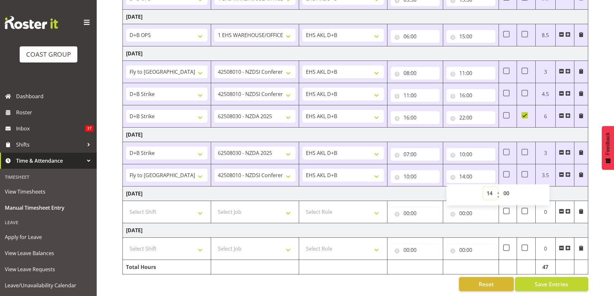
click at [489, 190] on select "00 01 02 03 04 05 06 07 08 09 10 11 12 13 14 15 16 17 18 19 20 21 22 23" at bounding box center [490, 193] width 14 height 13
select select "13"
click at [483, 187] on select "00 01 02 03 04 05 06 07 08 09 10 11 12 13 14 15 16 17 18 19 20 21 22 23" at bounding box center [490, 193] width 14 height 13
type input "13:00"
click at [506, 191] on select "00 01 02 03 04 05 06 07 08 09 10 11 12 13 14 15 16 17 18 19 20 21 22 23 24 25 2…" at bounding box center [507, 193] width 14 height 13
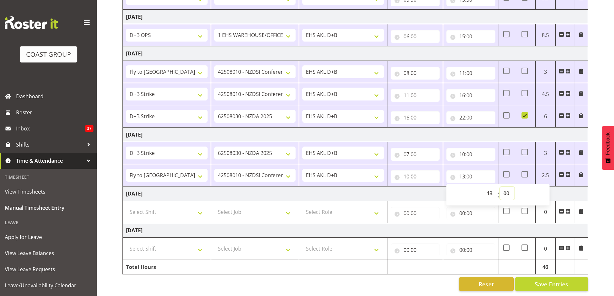
select select "30"
click at [500, 187] on select "00 01 02 03 04 05 06 07 08 09 10 11 12 13 14 15 16 17 18 19 20 21 22 23 24 25 2…" at bounding box center [507, 193] width 14 height 13
type input "13:30"
click at [563, 187] on td "Monday 25th August 2025" at bounding box center [355, 194] width 465 height 14
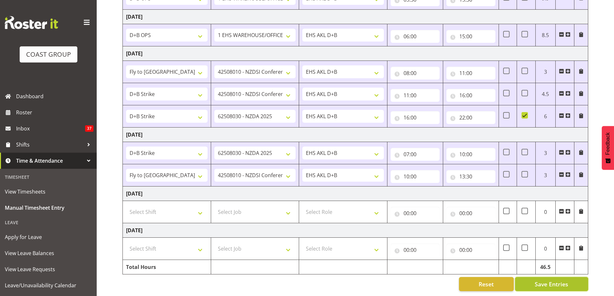
click at [538, 280] on span "Save Entries" at bounding box center [551, 284] width 34 height 8
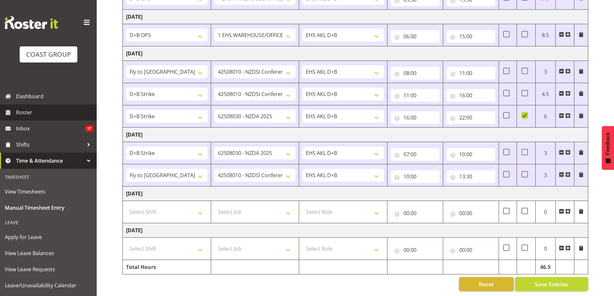
click at [44, 110] on span "Roster" at bounding box center [54, 113] width 77 height 10
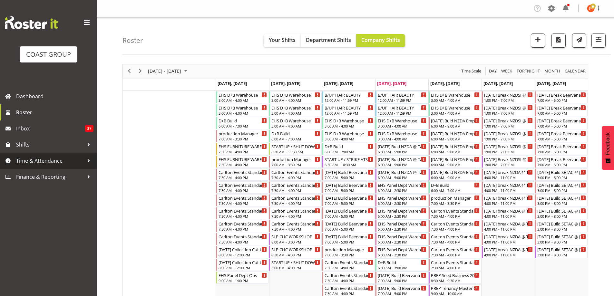
click at [40, 163] on span "Time & Attendance" at bounding box center [50, 161] width 68 height 10
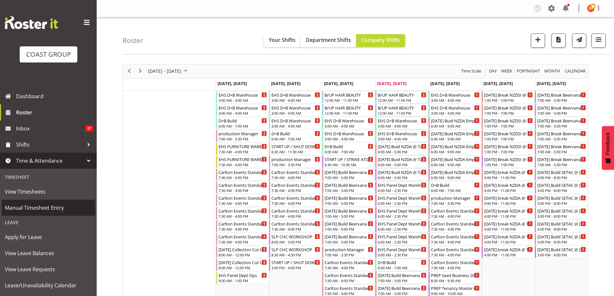
click at [40, 207] on span "Manual Timesheet Entry" at bounding box center [48, 208] width 87 height 10
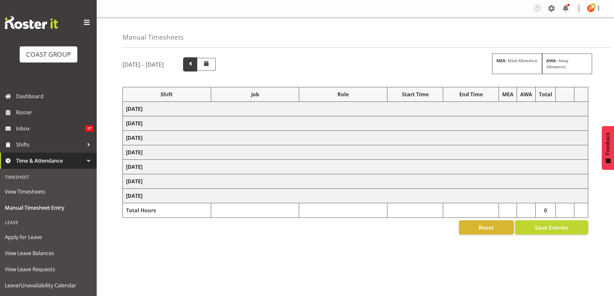
click at [194, 62] on span at bounding box center [190, 64] width 8 height 8
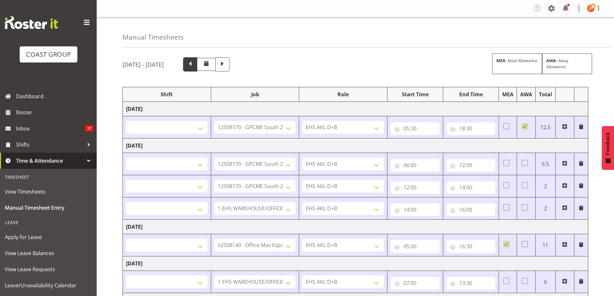
click at [194, 64] on span at bounding box center [190, 64] width 8 height 8
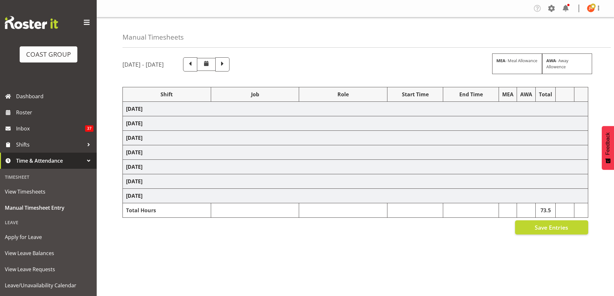
select select "39823"
select select "69"
select select "39823"
select select "69"
select select "39823"
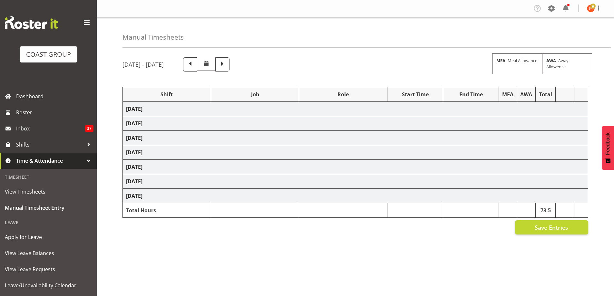
select select "69"
select select "39823"
select select "69"
select select
select select "69"
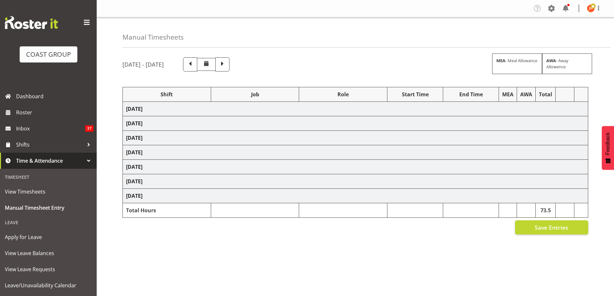
select select
select select "10145"
select select
select select "10080"
select select
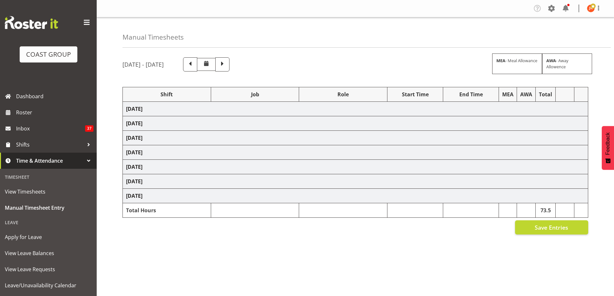
select select "10145"
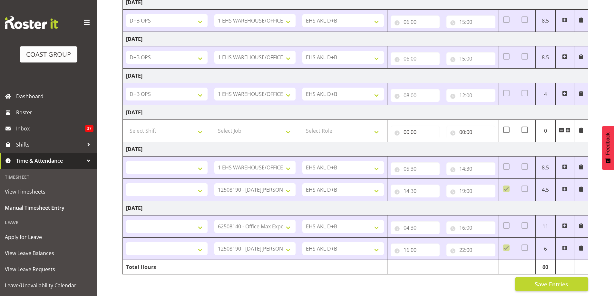
scroll to position [148, 0]
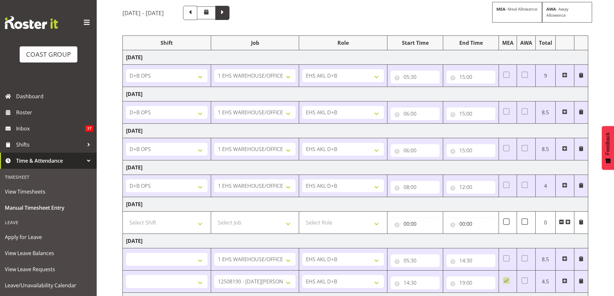
click at [226, 10] on span at bounding box center [222, 12] width 8 height 8
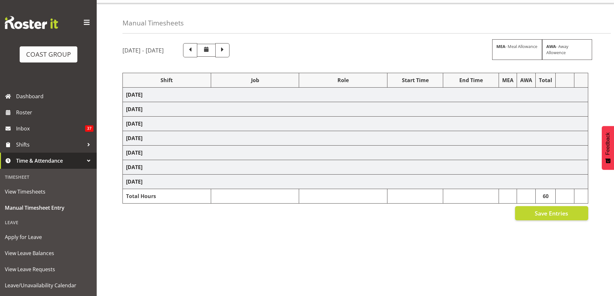
scroll to position [19, 0]
select select "24997"
select select "10069"
select select
select select "10069"
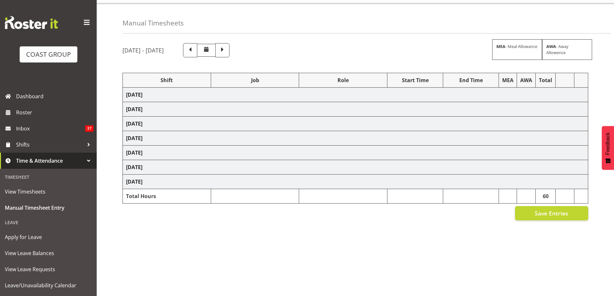
select select
select select "10069"
select select
select select "69"
select select "40079"
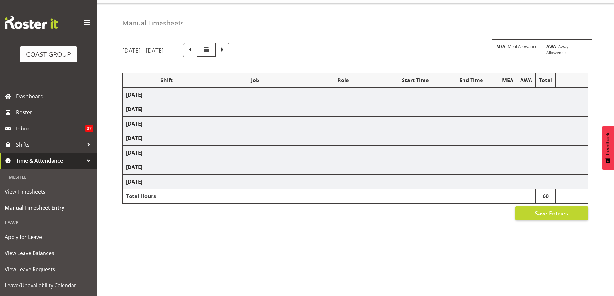
select select "10080"
select select
select select "69"
select select
select select "8627"
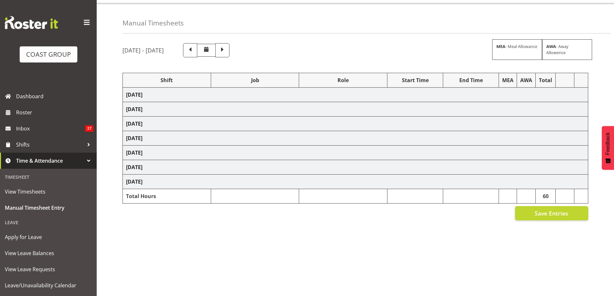
select select "24997"
select select "9443"
select select
select select "9196"
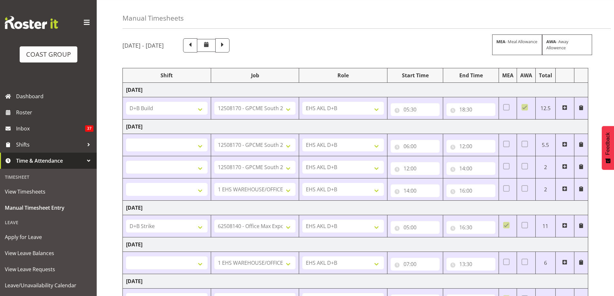
scroll to position [52, 0]
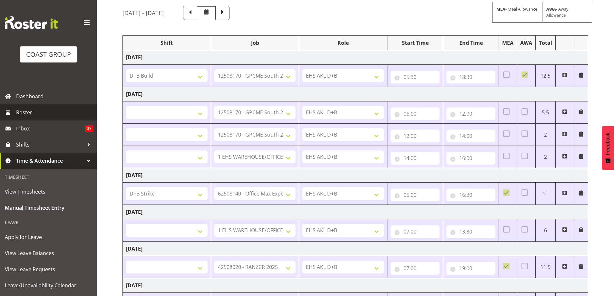
click at [39, 109] on span "Roster" at bounding box center [54, 113] width 77 height 10
